Goal: Transaction & Acquisition: Purchase product/service

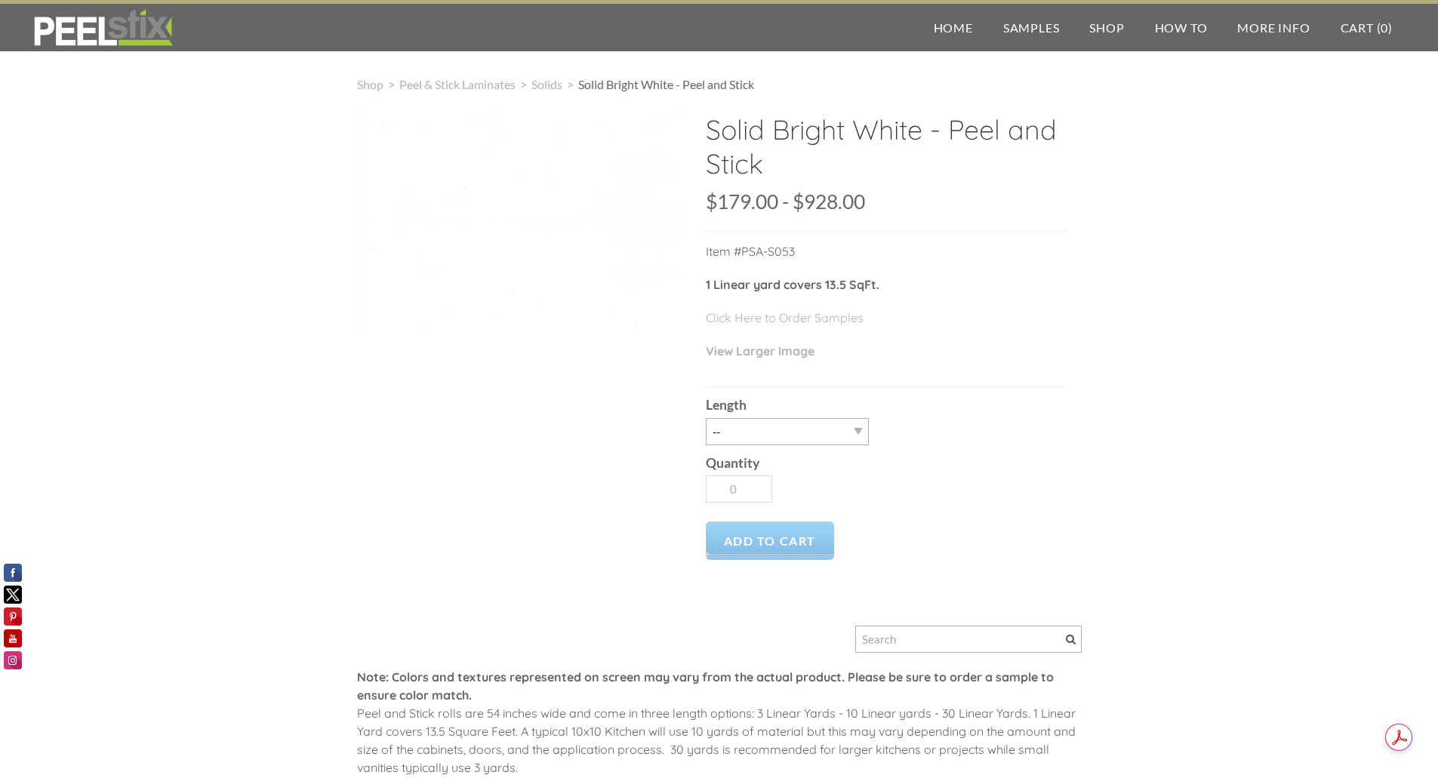
click at [512, 326] on div at bounding box center [520, 220] width 326 height 217
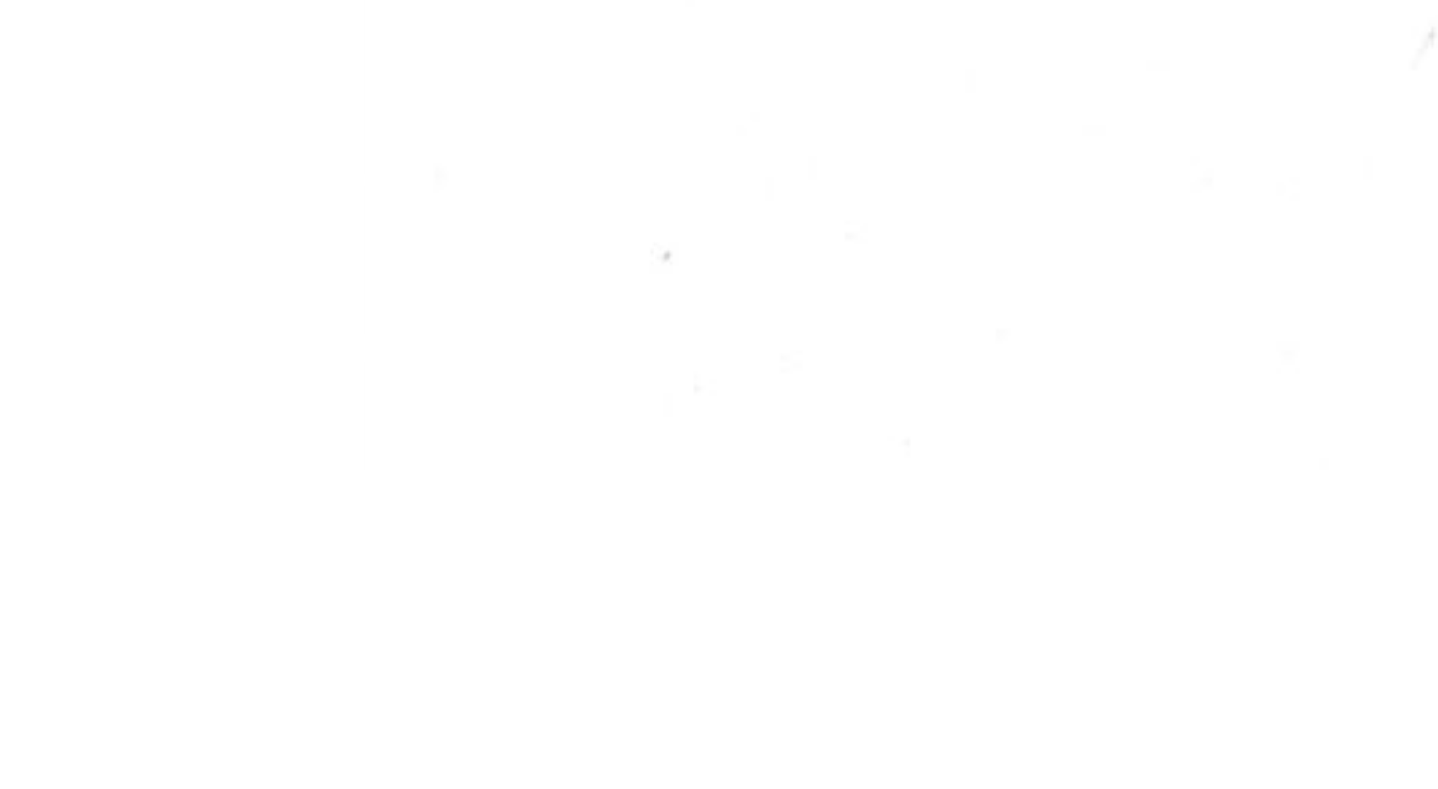
click at [484, 255] on div at bounding box center [520, 220] width 326 height 217
click at [483, 262] on div at bounding box center [520, 220] width 326 height 217
click at [611, 291] on div at bounding box center [520, 220] width 326 height 217
click at [587, 277] on div at bounding box center [520, 220] width 326 height 217
click at [469, 238] on div at bounding box center [520, 220] width 326 height 217
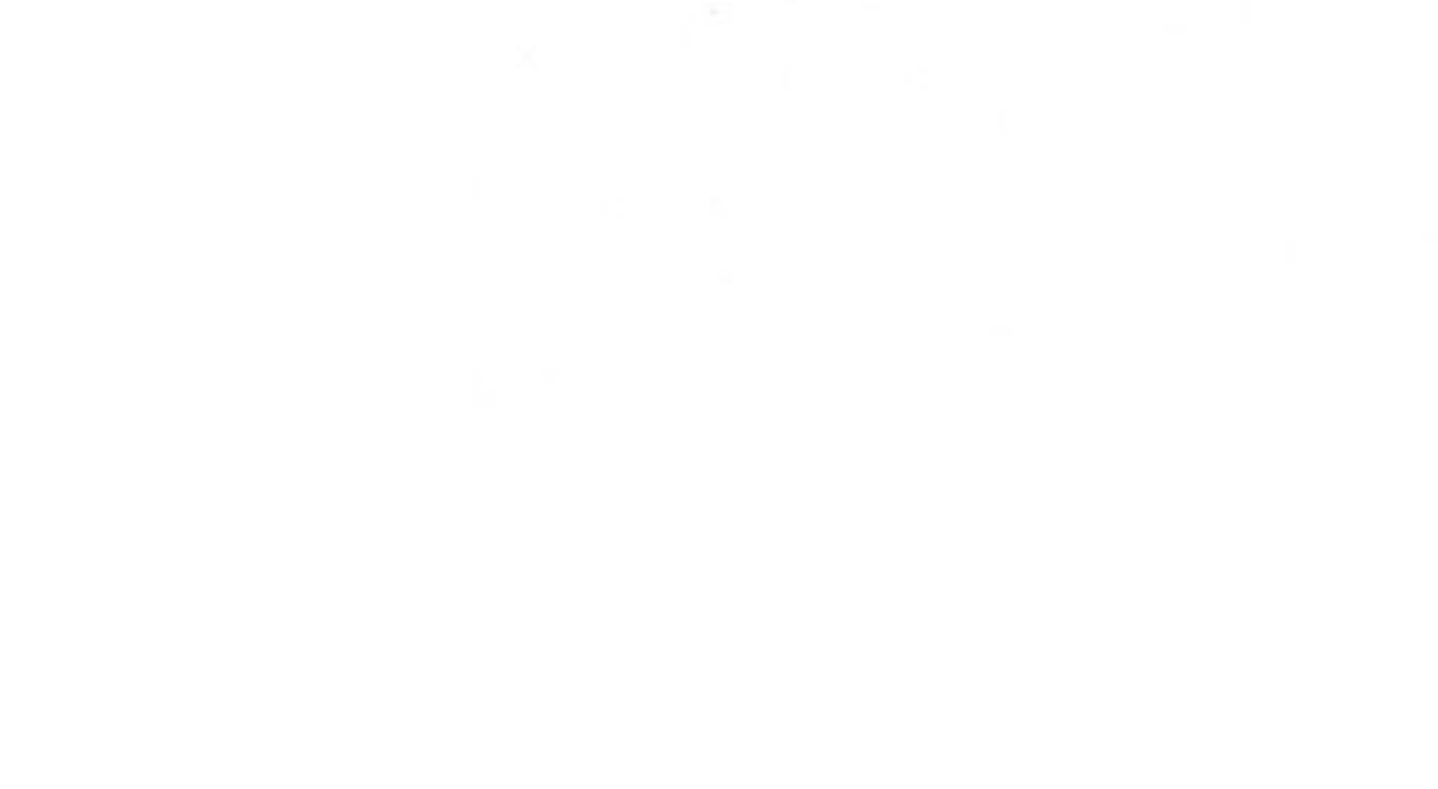
click at [463, 248] on div at bounding box center [520, 220] width 326 height 217
click at [613, 355] on div "Solid Bright White - Peel and Stick SKU: $179.00 179 928 $179.00 - $928.00 Unav…" at bounding box center [719, 494] width 724 height 765
